Goal: Task Accomplishment & Management: Use online tool/utility

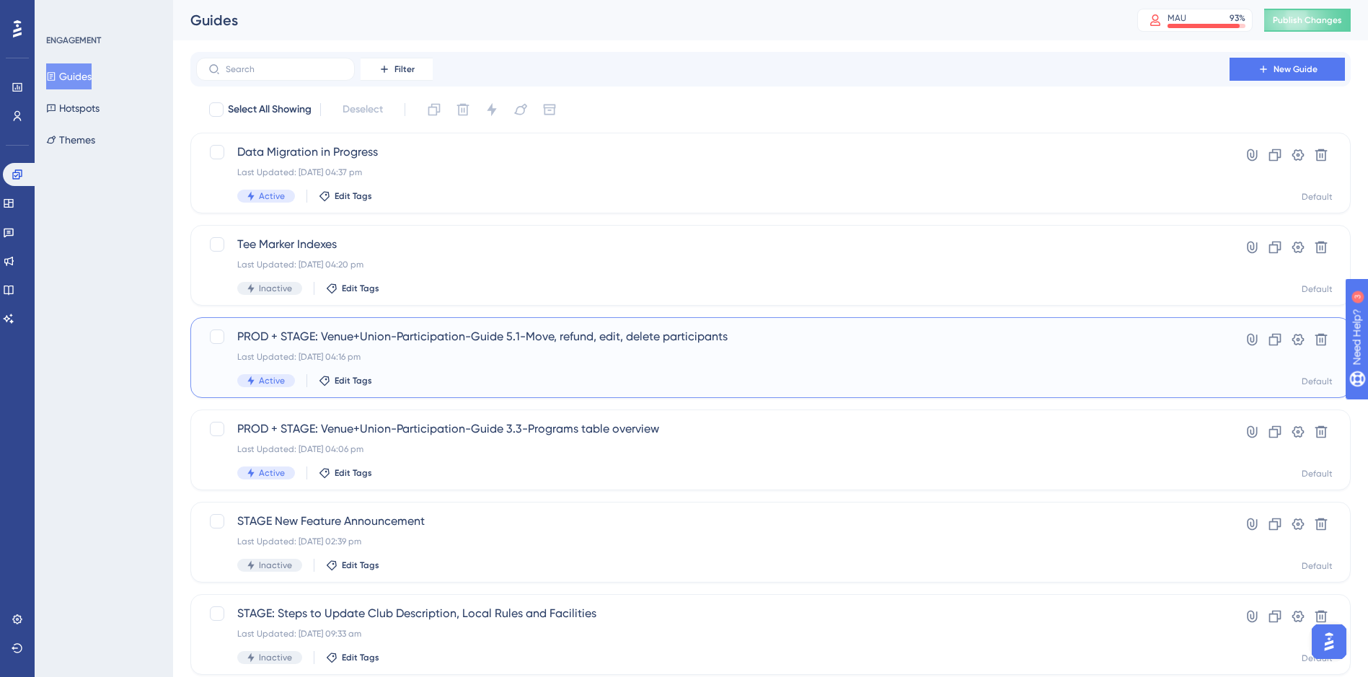
click at [436, 368] on div "PROD + STAGE: Venue+Union-Participation-Guide 5.1-Move, refund, edit, delete pa…" at bounding box center [712, 357] width 951 height 59
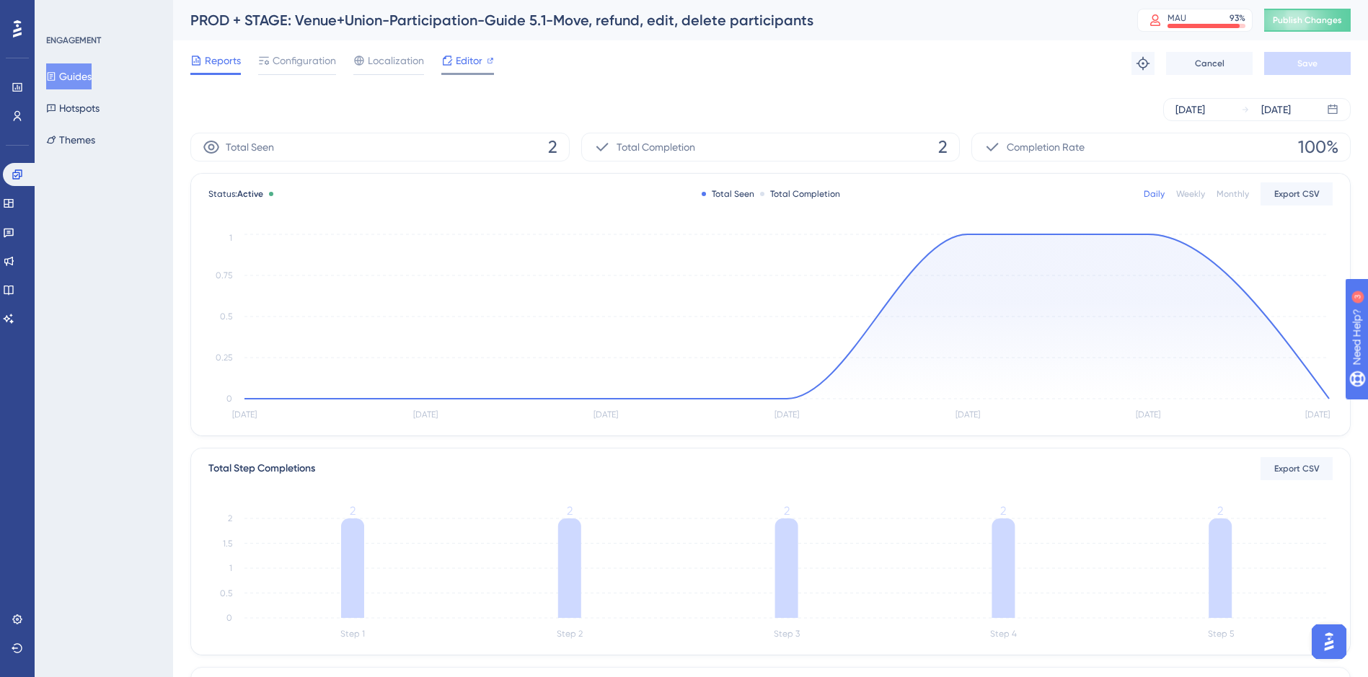
click at [459, 59] on span "Editor" at bounding box center [469, 60] width 27 height 17
click at [1331, 19] on span "Publish Changes" at bounding box center [1307, 20] width 69 height 12
click at [1296, 19] on span "Publish Changes" at bounding box center [1307, 20] width 69 height 12
click at [1292, 19] on span "Publish Changes" at bounding box center [1307, 20] width 69 height 12
click at [1303, 19] on span "Publish Changes" at bounding box center [1307, 20] width 69 height 12
